Goal: Task Accomplishment & Management: Use online tool/utility

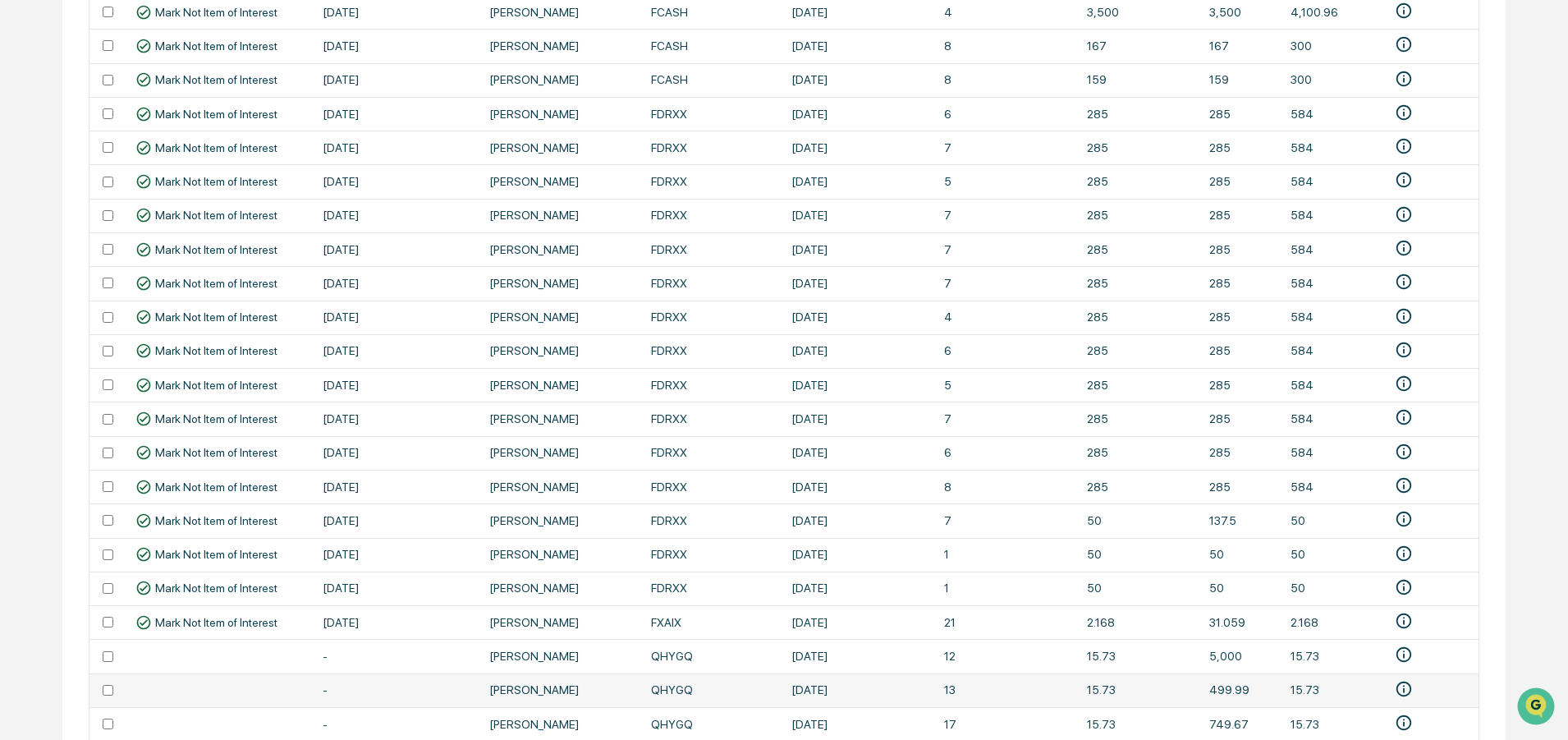
scroll to position [1100, 0]
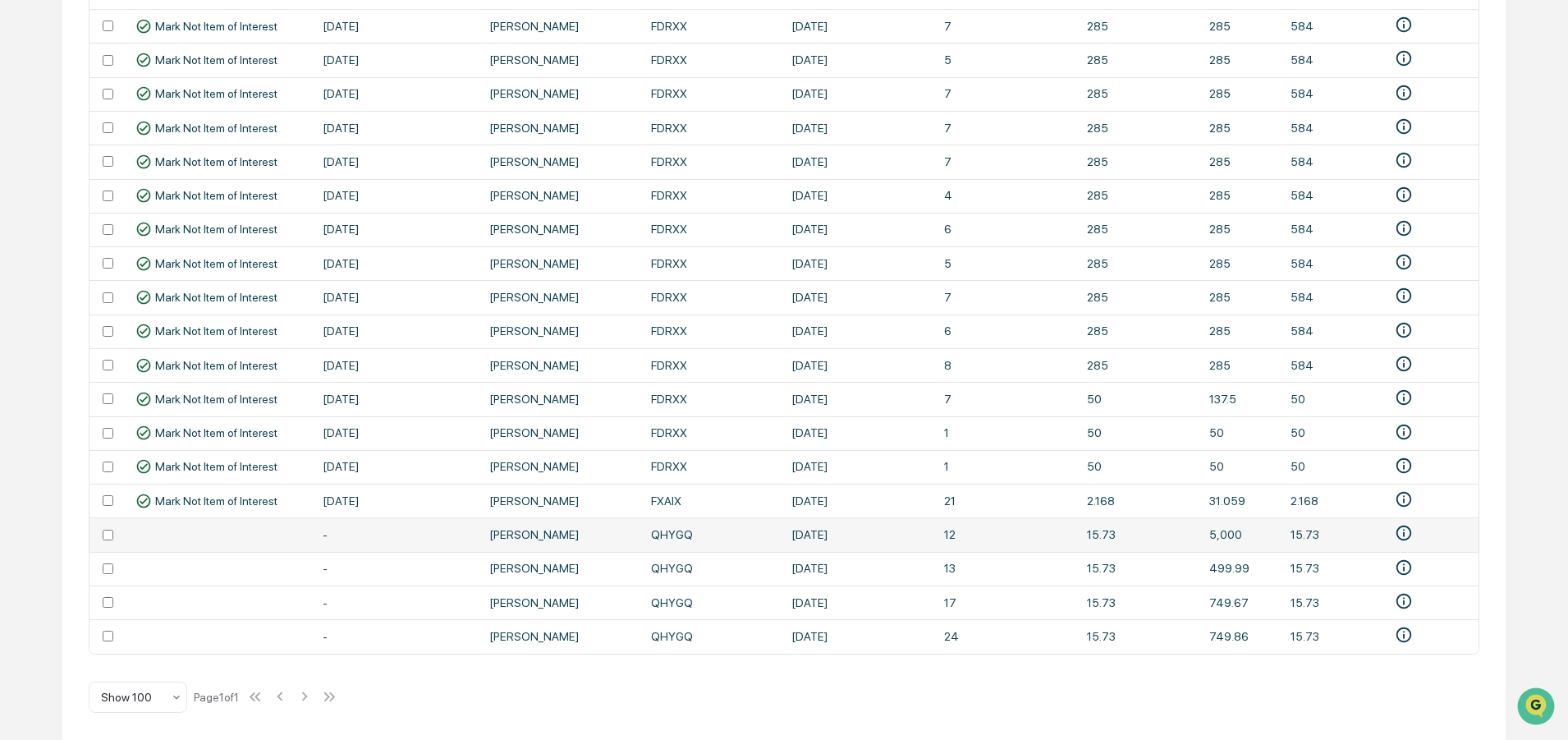
click at [668, 527] on td "QHYGQ" at bounding box center [712, 534] width 141 height 34
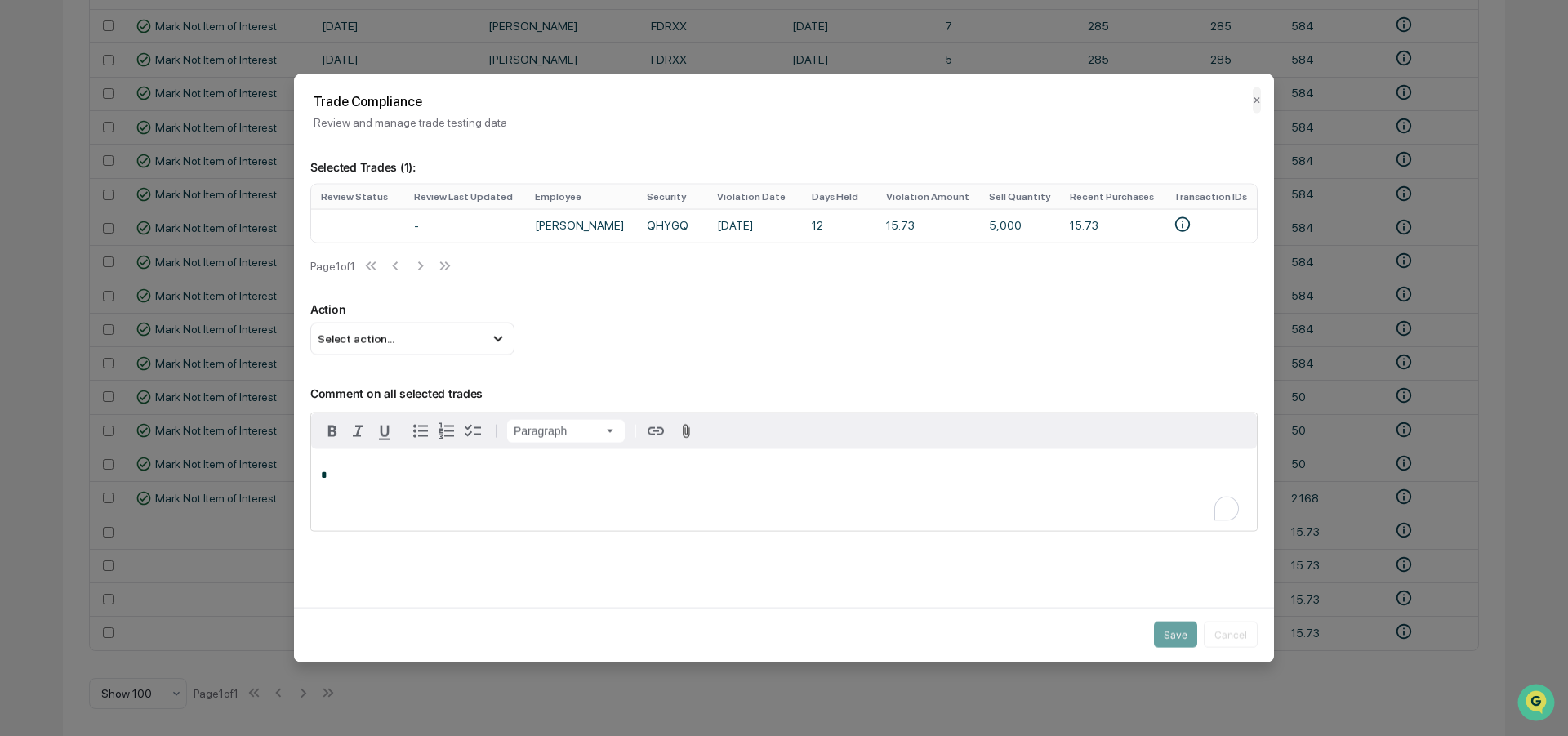
scroll to position [0, 0]
click at [1253, 99] on button "✕" at bounding box center [1257, 100] width 8 height 26
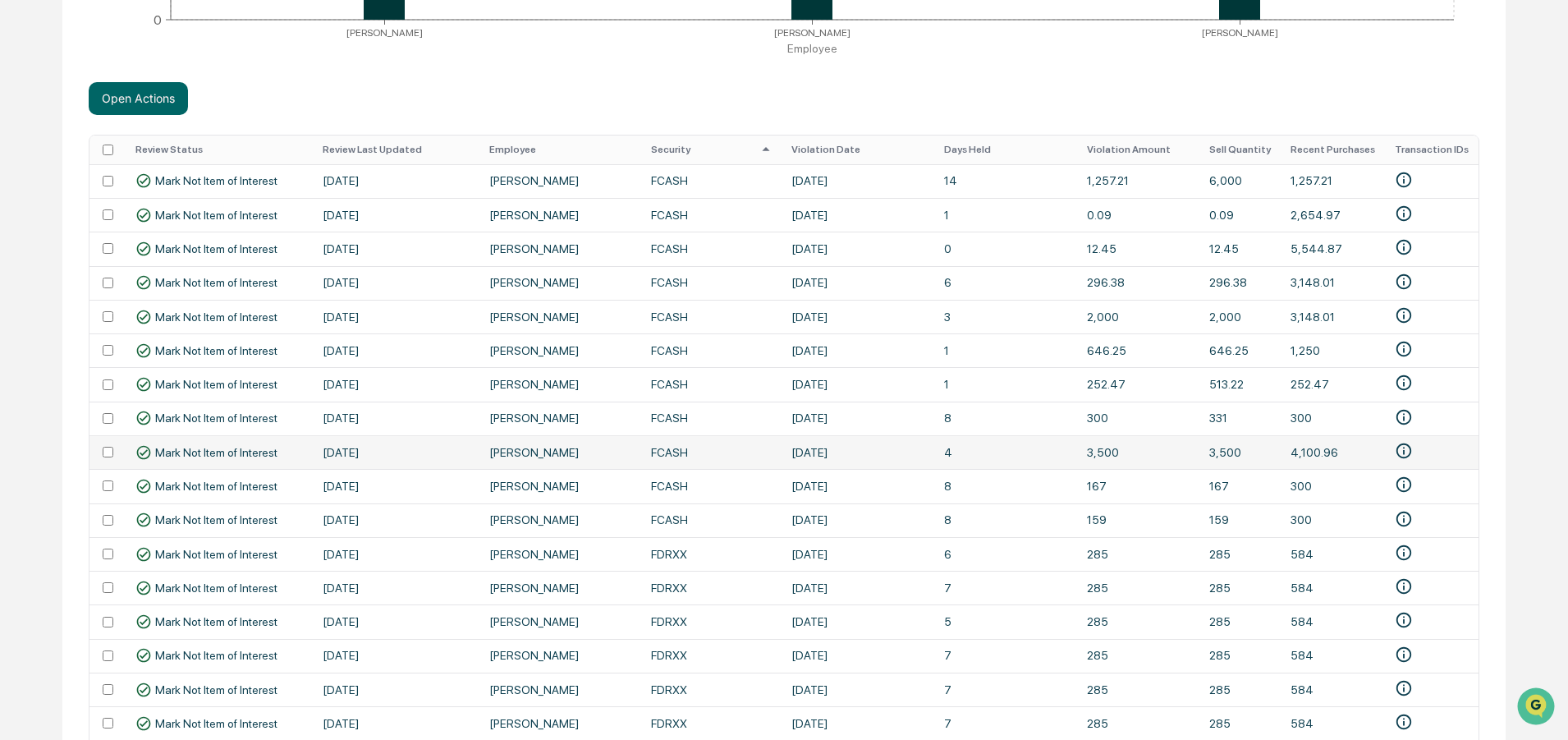
scroll to position [571, 0]
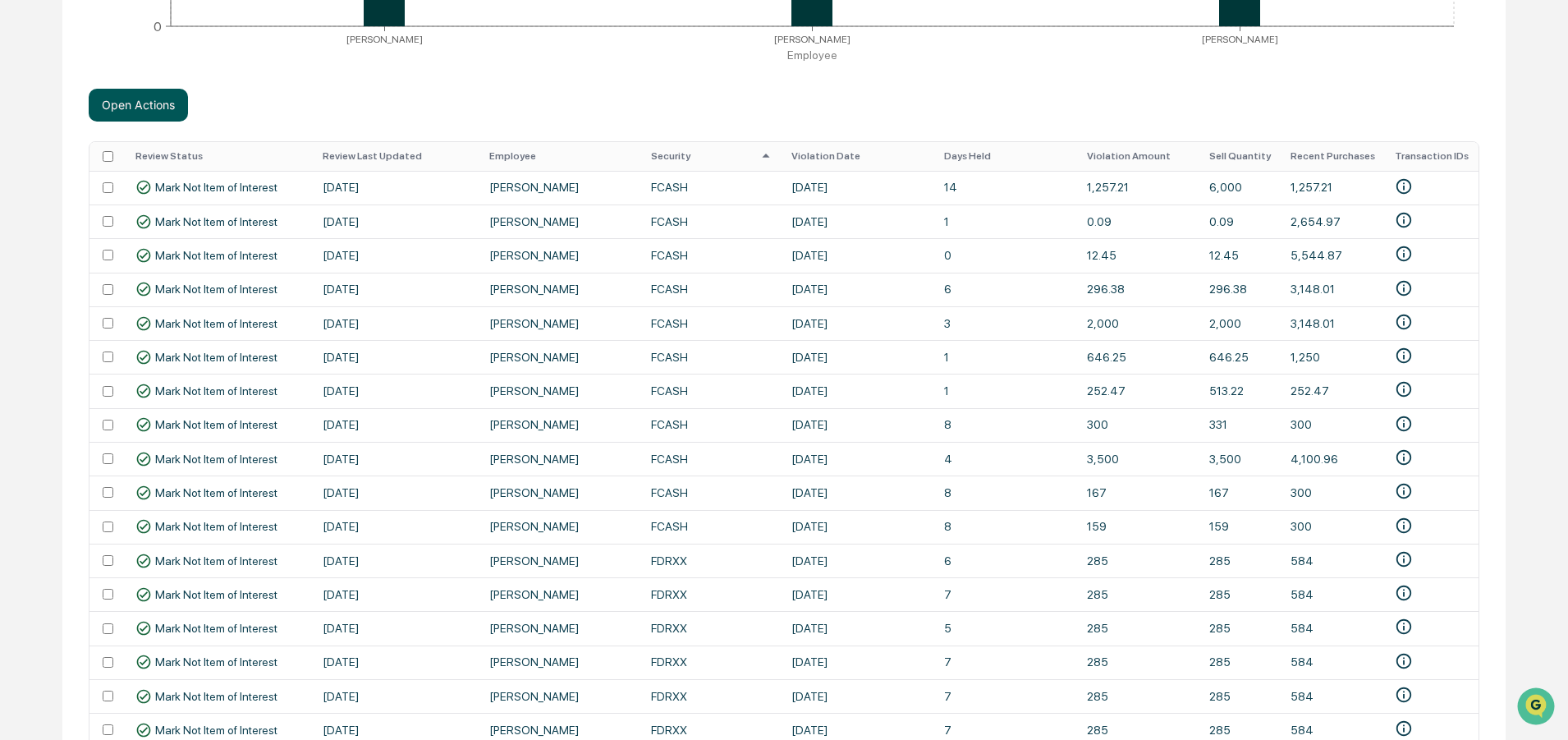
click at [128, 106] on button "Open Actions" at bounding box center [139, 105] width 99 height 33
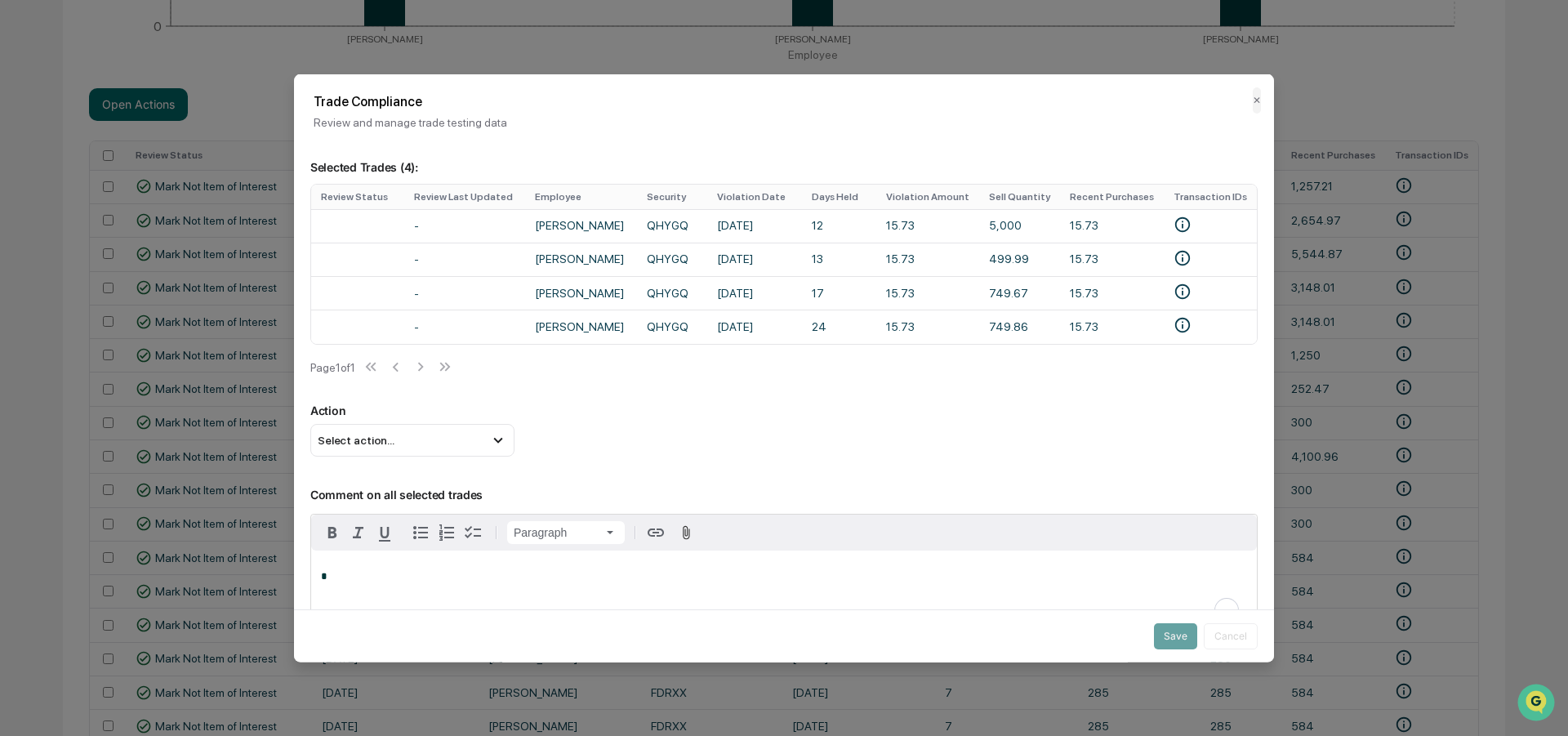
click at [455, 416] on p "Action" at bounding box center [784, 409] width 947 height 14
click at [437, 442] on div "Select action..." at bounding box center [413, 438] width 204 height 33
click at [373, 512] on div "Underline Underline" at bounding box center [386, 511] width 56 height 18
click at [383, 440] on span "Select action..." at bounding box center [356, 439] width 77 height 13
click at [359, 508] on div "Mark Not Item of Interest" at bounding box center [413, 504] width 191 height 18
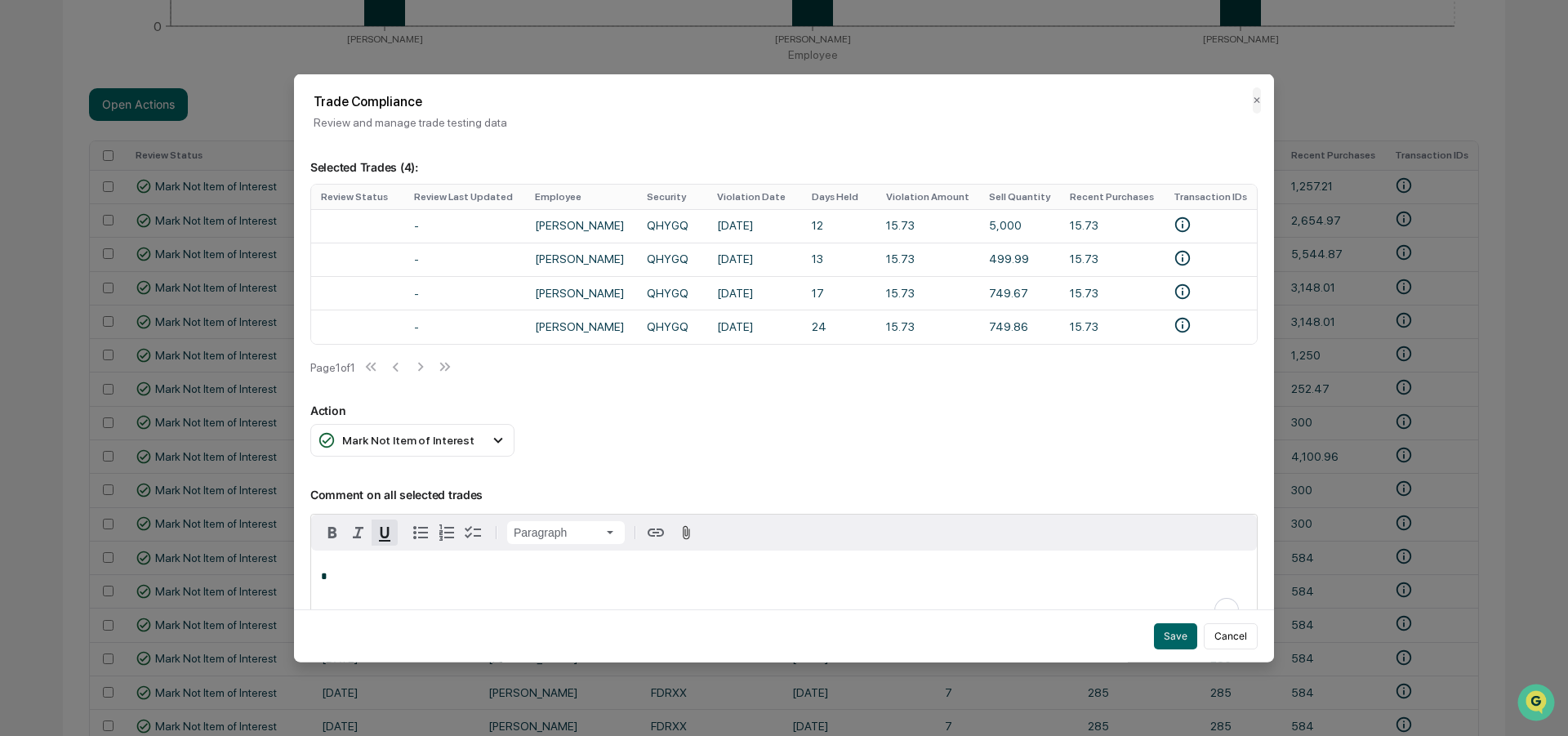
click at [411, 582] on p "*" at bounding box center [784, 576] width 927 height 11
click at [1161, 625] on button "Save" at bounding box center [1176, 636] width 43 height 26
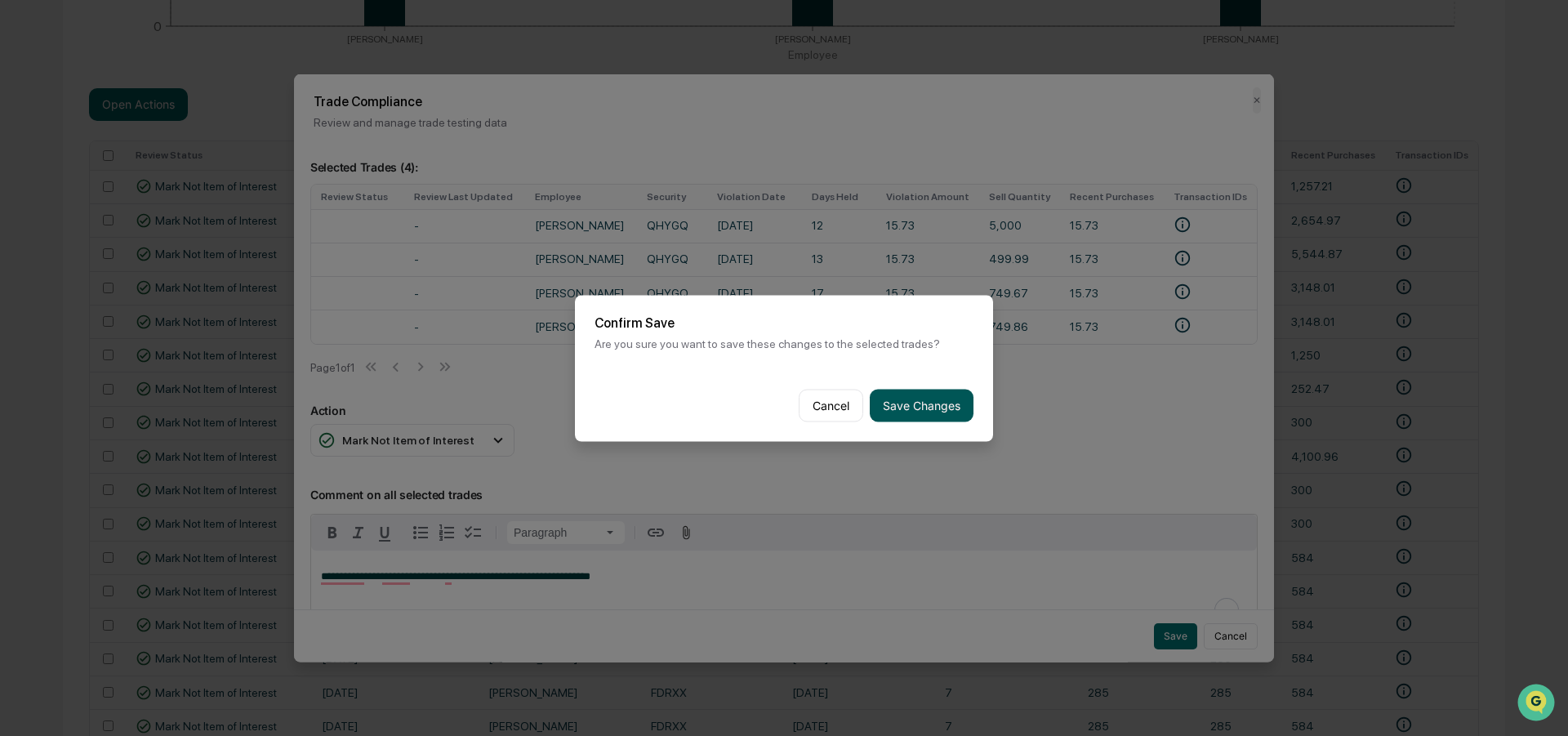
click at [917, 396] on button "Save Changes" at bounding box center [921, 405] width 104 height 33
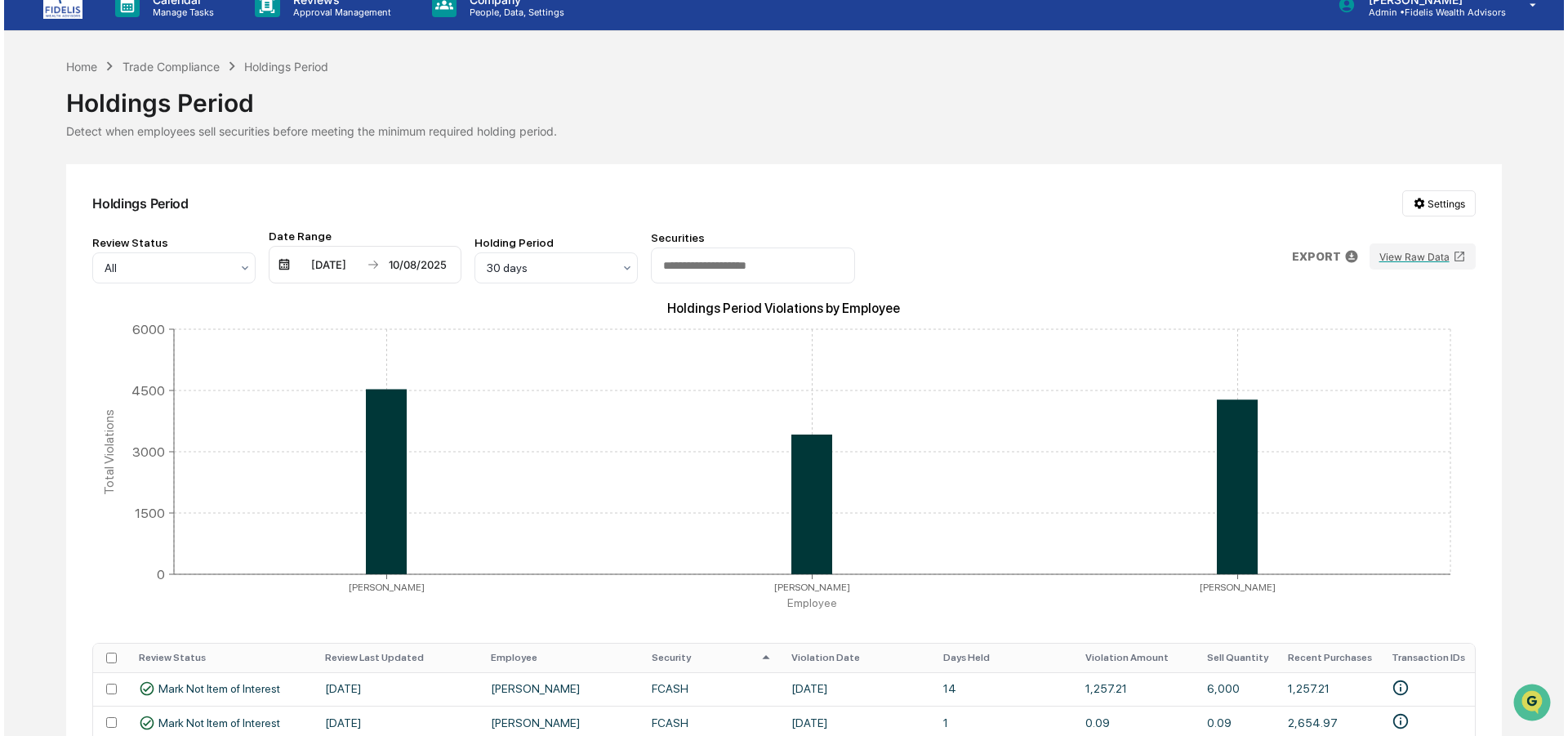
scroll to position [0, 0]
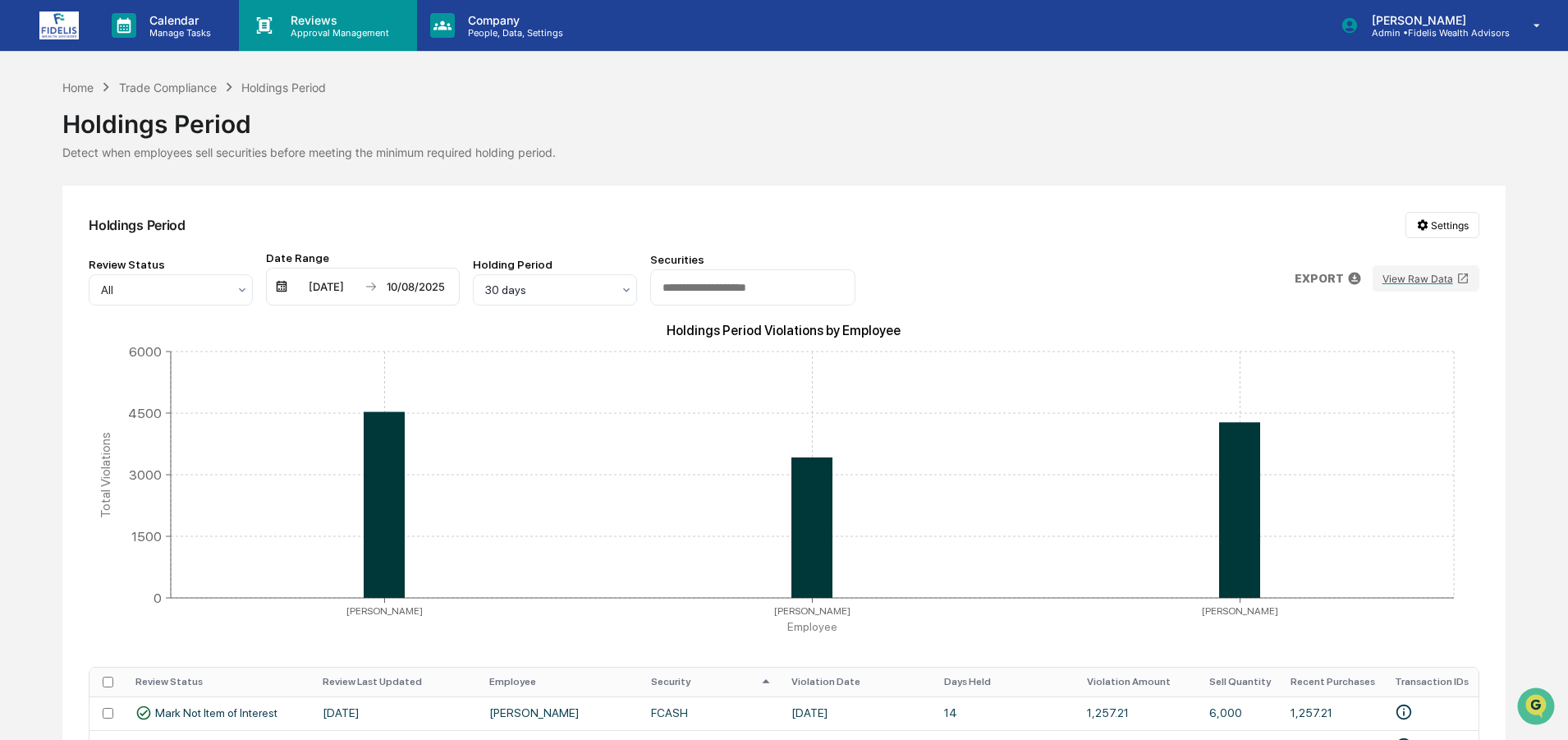
click at [291, 16] on p "Reviews" at bounding box center [338, 20] width 120 height 14
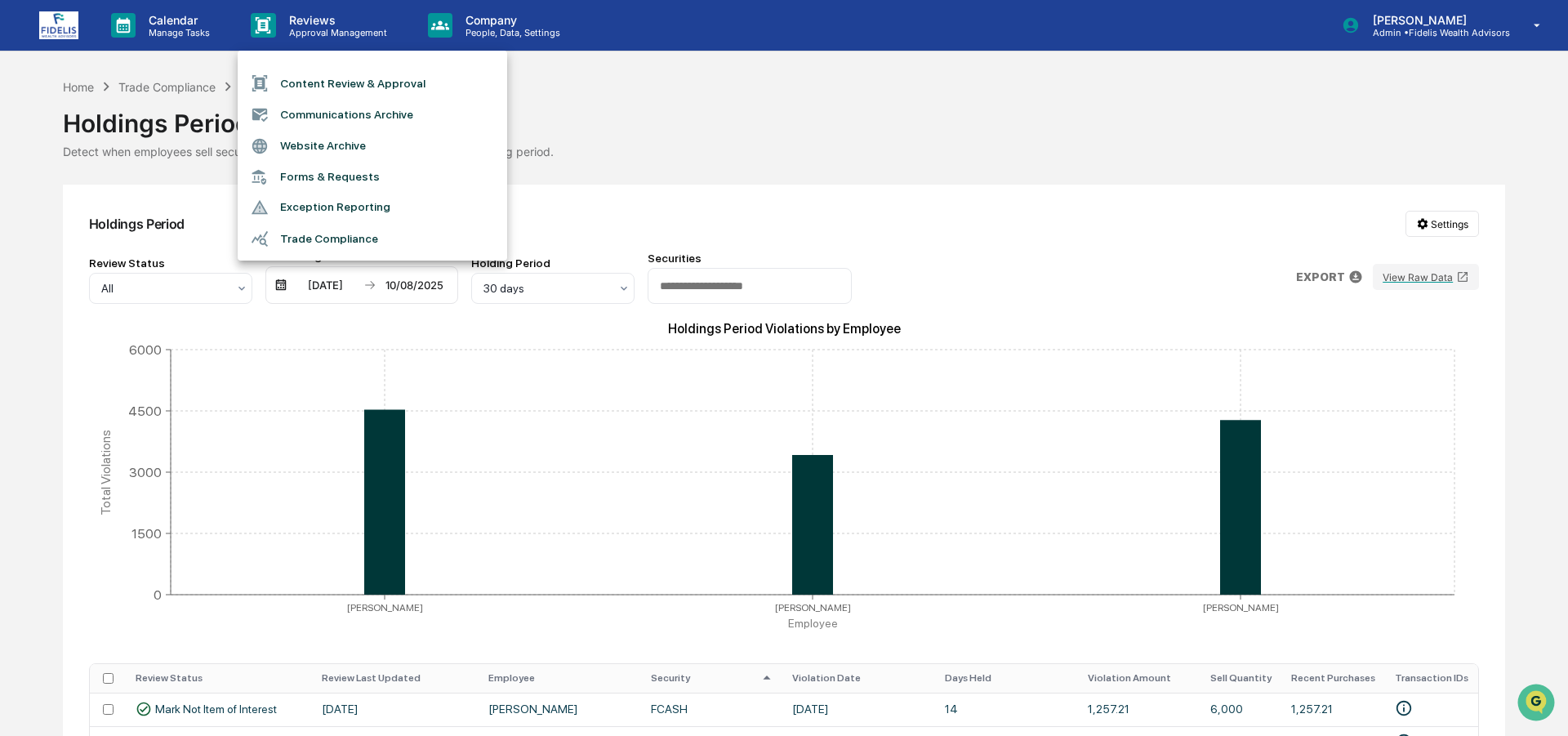
click at [290, 237] on li "Trade Compliance" at bounding box center [372, 238] width 270 height 31
